Goal: Transaction & Acquisition: Purchase product/service

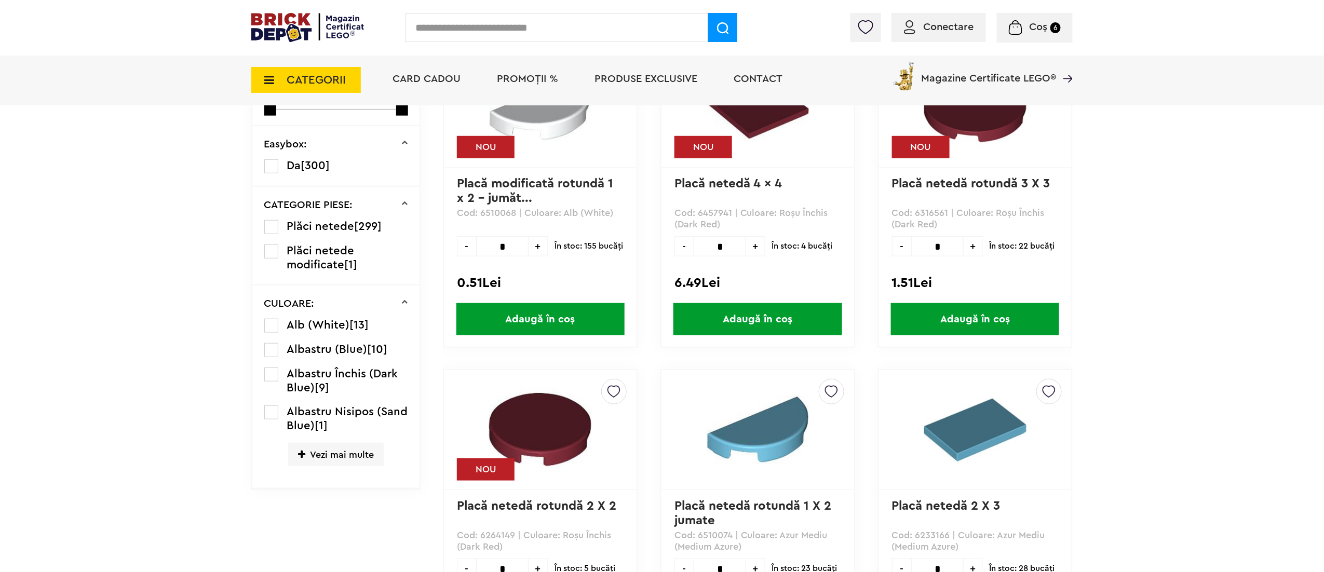
scroll to position [322, 0]
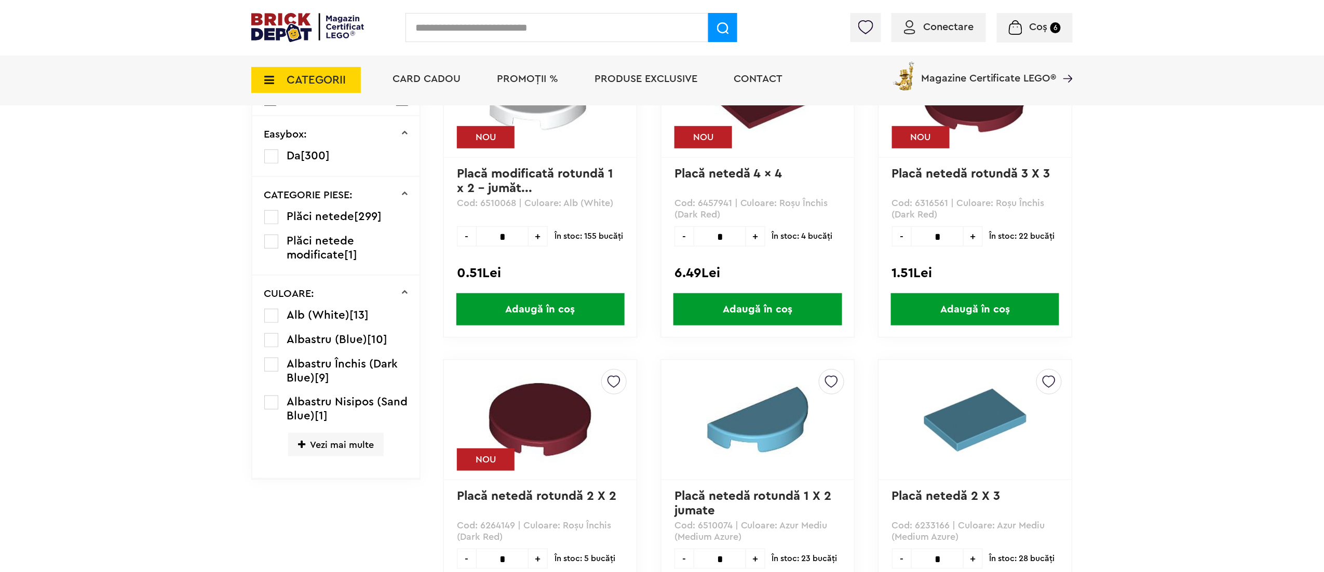
click at [304, 454] on span "Vezi mai multe" at bounding box center [336, 444] width 96 height 23
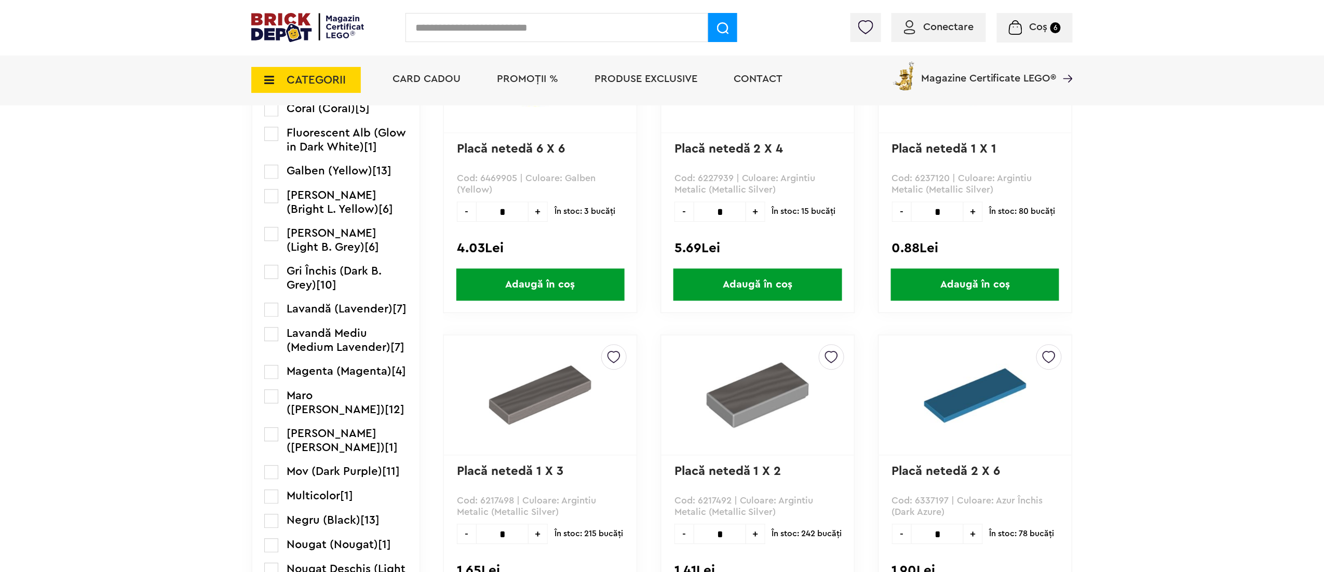
scroll to position [980, 0]
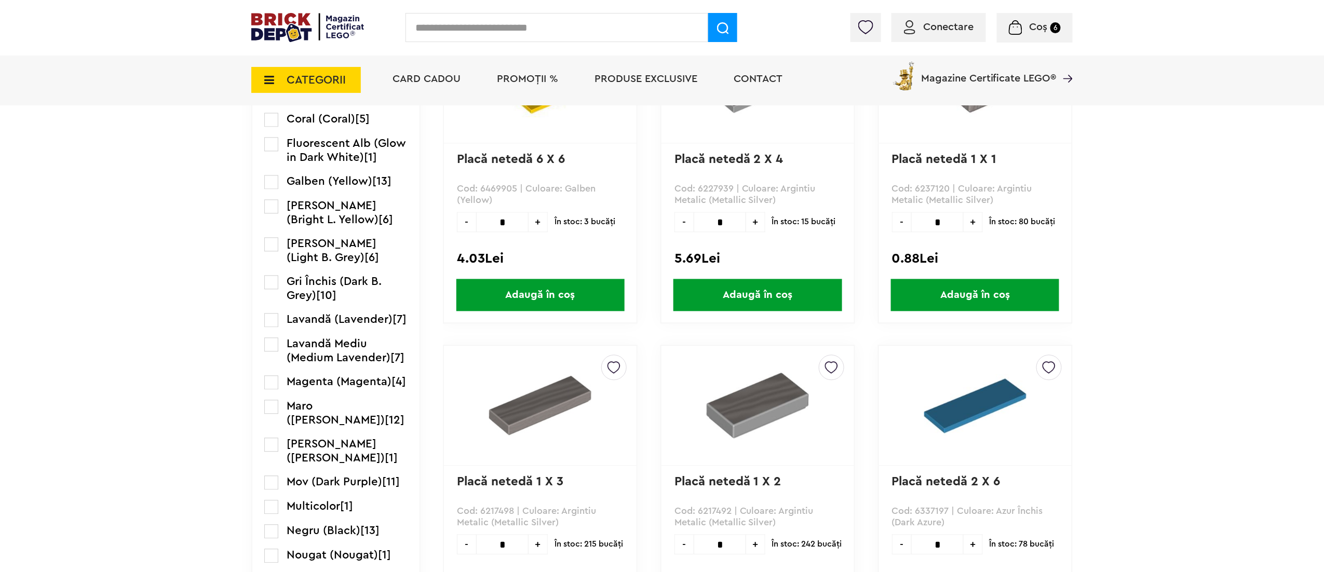
click at [306, 286] on span "Gri Închis (Dark B. Grey)" at bounding box center [334, 288] width 95 height 25
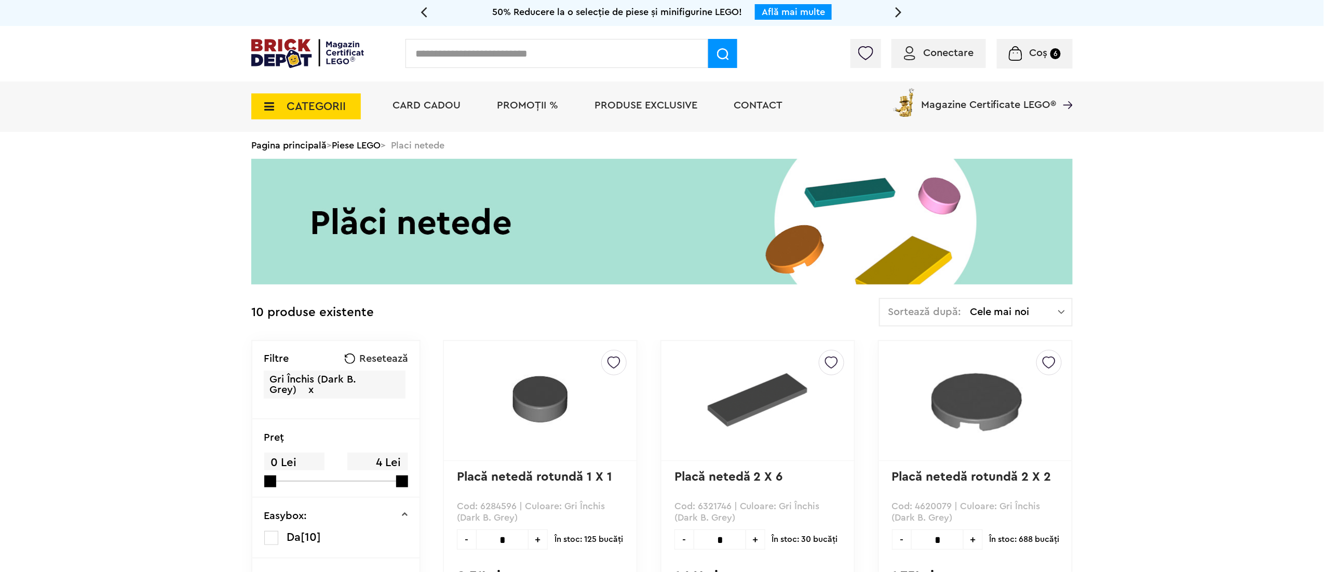
click at [392, 357] on span "Resetează" at bounding box center [383, 358] width 49 height 10
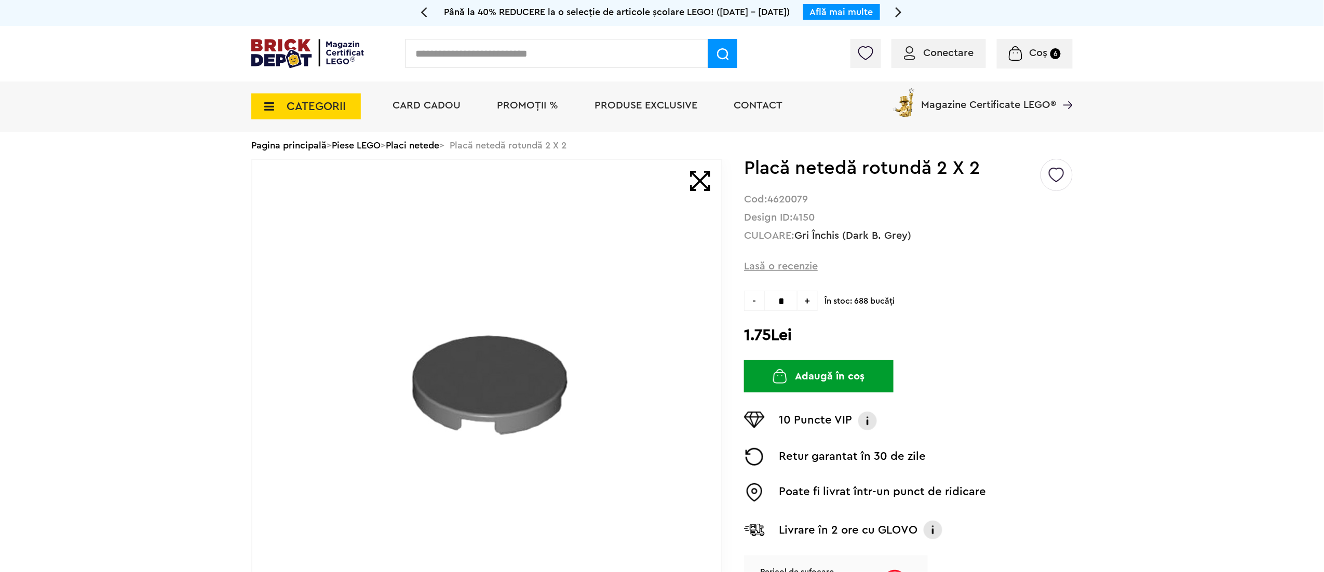
click at [853, 370] on button "Adaugă în coș" at bounding box center [818, 376] width 149 height 32
click at [265, 103] on icon at bounding box center [266, 106] width 16 height 11
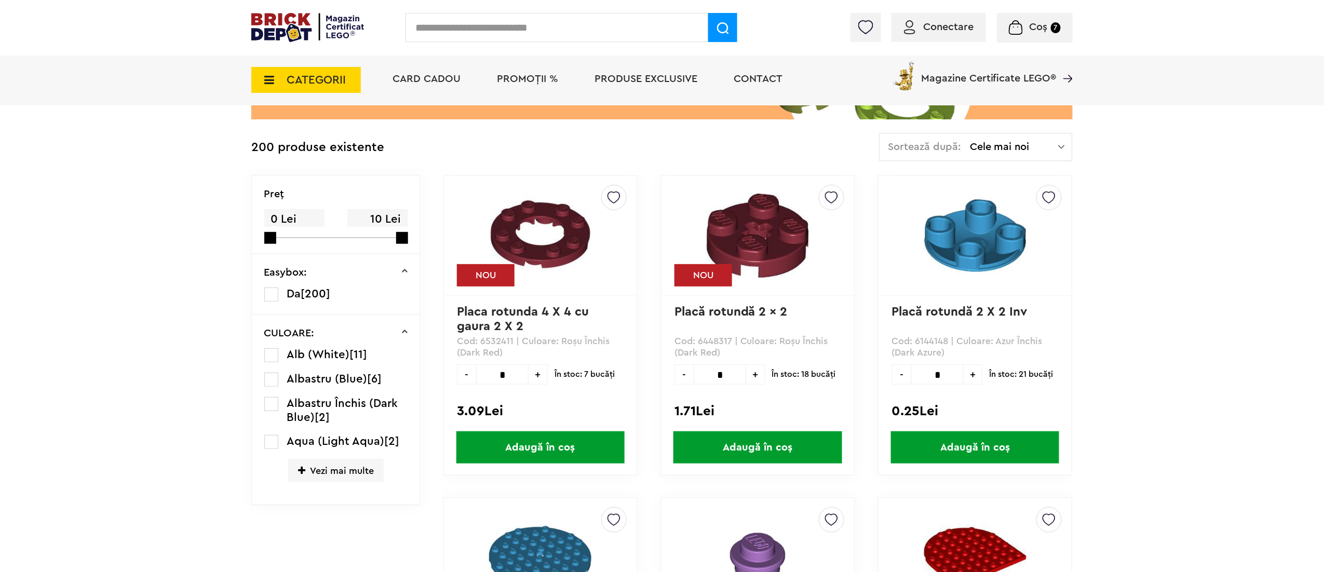
scroll to position [214, 0]
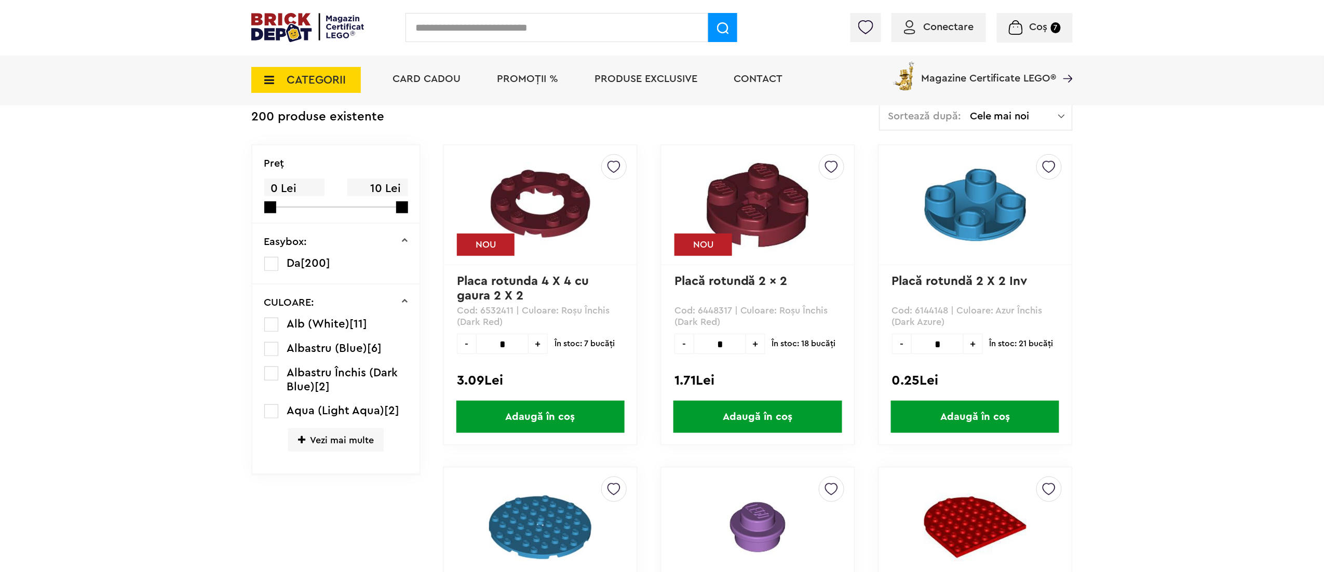
click at [351, 428] on span "Vezi mai multe" at bounding box center [336, 439] width 96 height 23
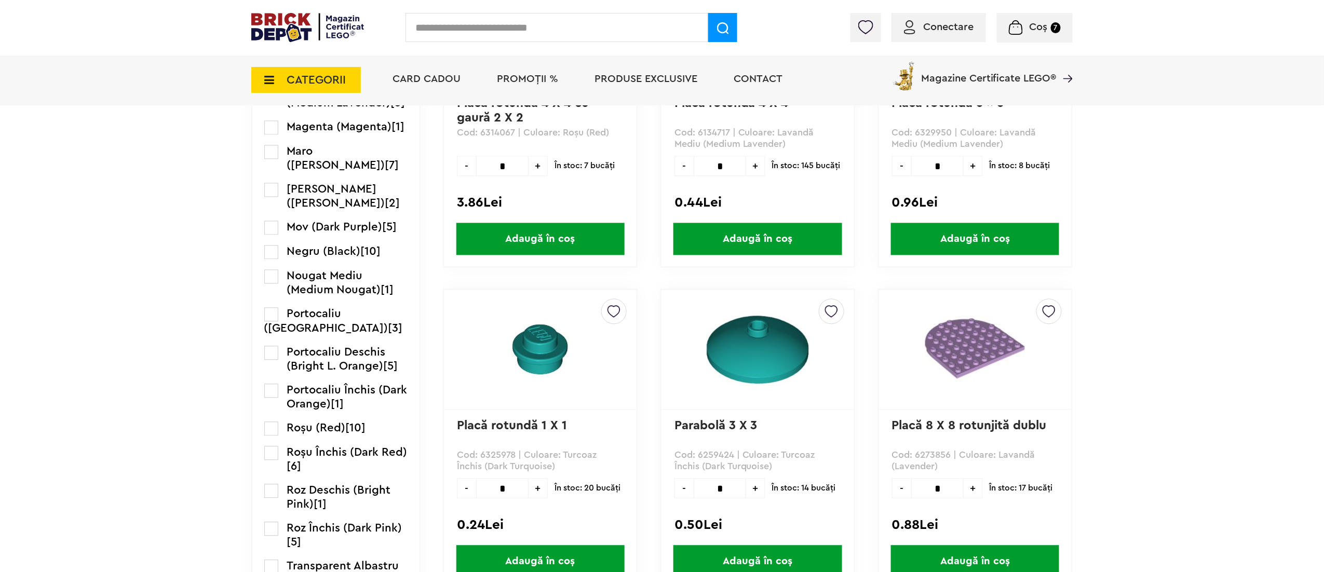
scroll to position [1083, 0]
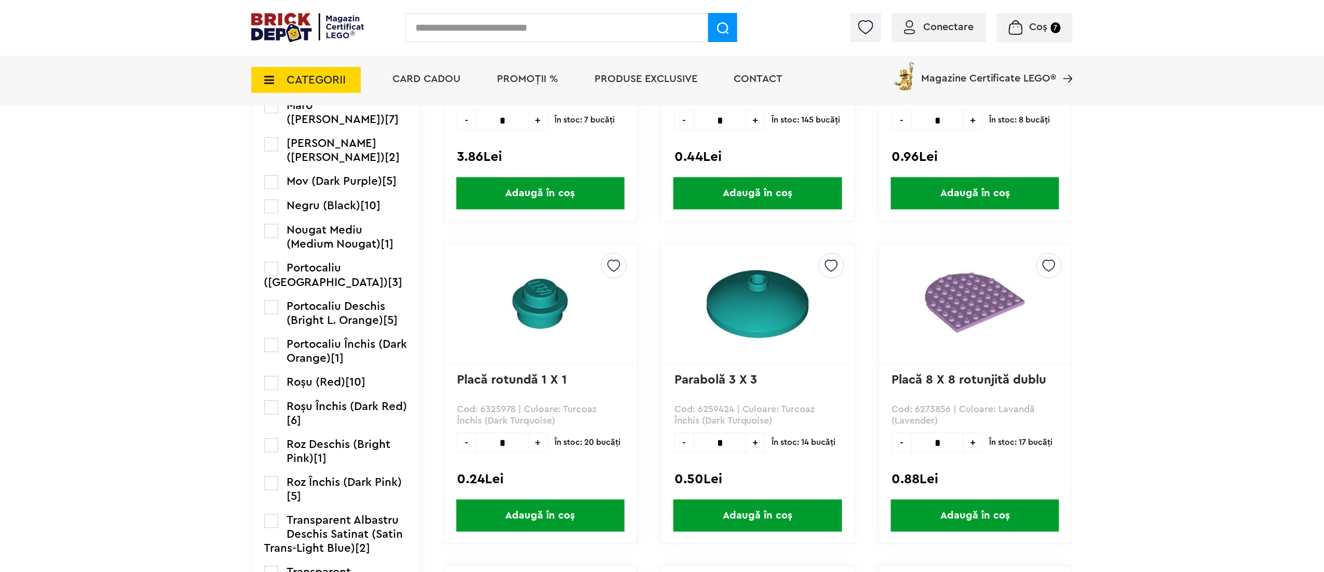
click at [276, 386] on label at bounding box center [271, 383] width 14 height 14
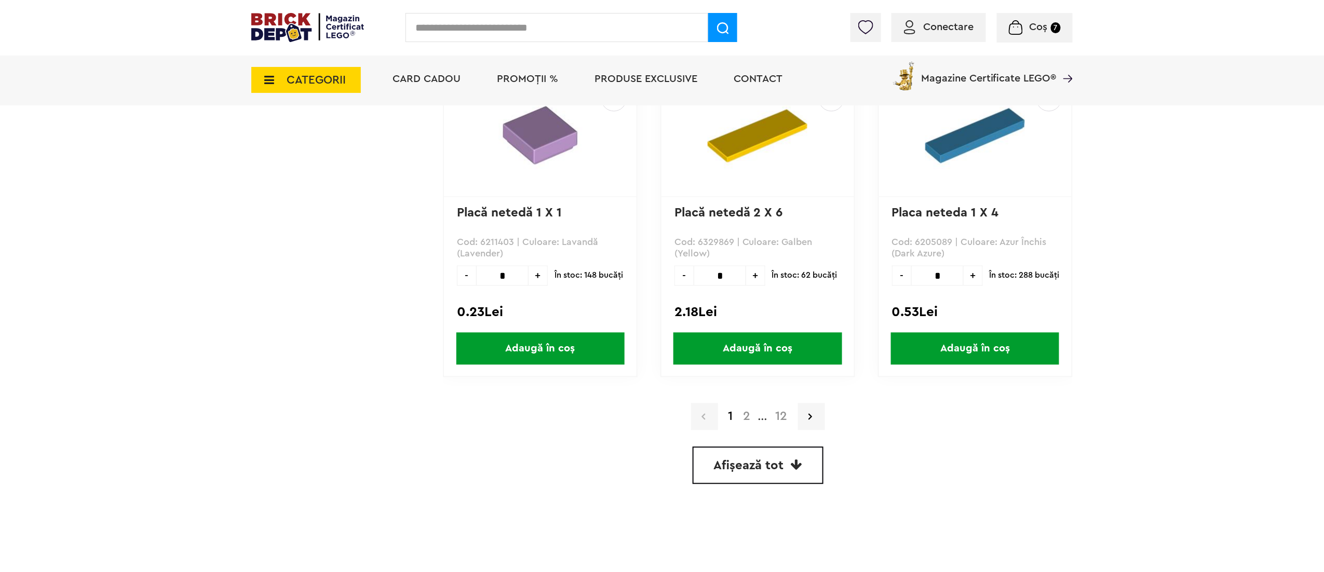
click at [778, 460] on span "Afișează tot" at bounding box center [749, 466] width 70 height 12
